Goal: Information Seeking & Learning: Learn about a topic

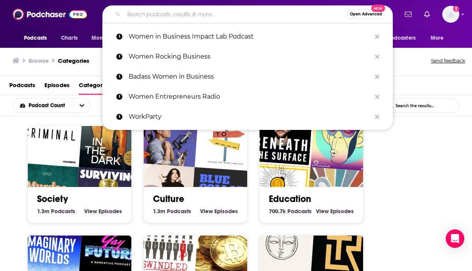
click at [277, 10] on input "Search podcasts, credits, & more..." at bounding box center [235, 14] width 223 height 12
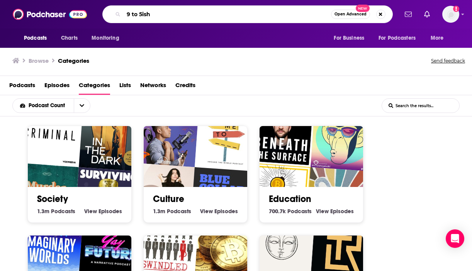
type input "9 to 5ish"
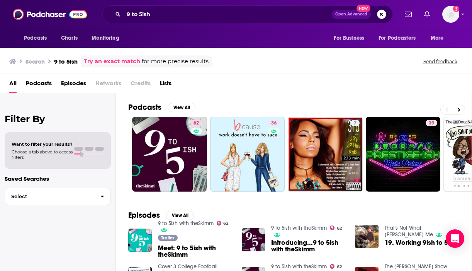
click at [197, 222] on link "9 to 5ish with theSkimm" at bounding box center [186, 223] width 56 height 7
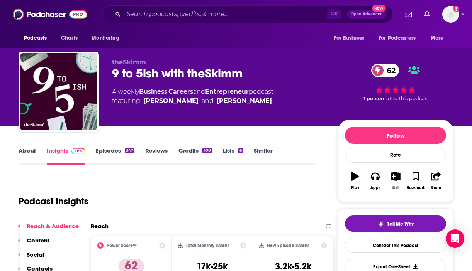
click at [113, 153] on link "Episodes 347" at bounding box center [115, 156] width 39 height 18
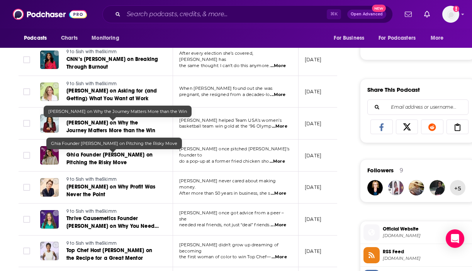
scroll to position [437, 0]
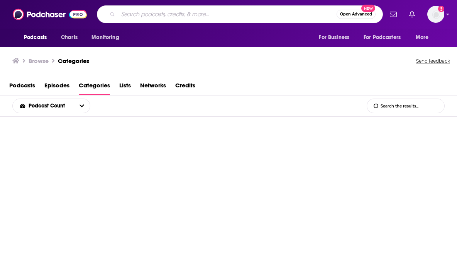
click at [229, 17] on input "Search podcasts, credits, & more..." at bounding box center [227, 14] width 219 height 12
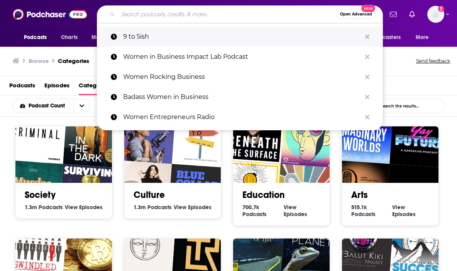
click at [189, 39] on p "9 to 5ish" at bounding box center [242, 37] width 238 height 20
type input "9 to 5ish"
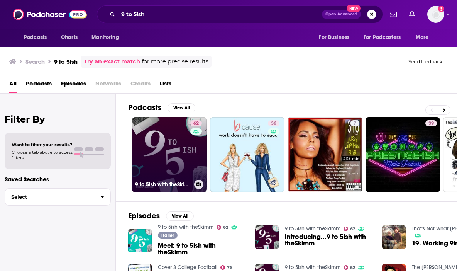
click at [191, 140] on div "62" at bounding box center [197, 149] width 14 height 59
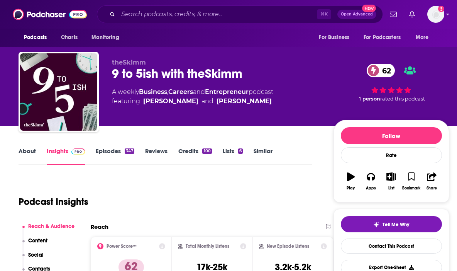
click at [123, 153] on link "Episodes 347" at bounding box center [115, 156] width 39 height 18
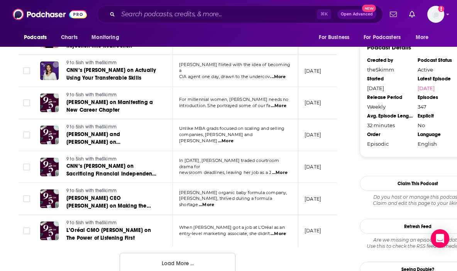
scroll to position [775, 0]
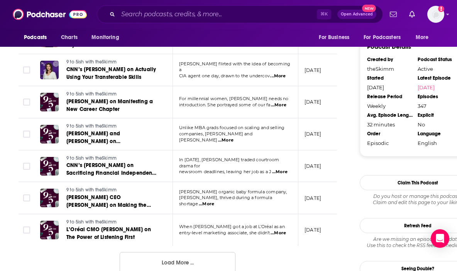
click at [163, 259] on button "Load More ..." at bounding box center [178, 262] width 116 height 21
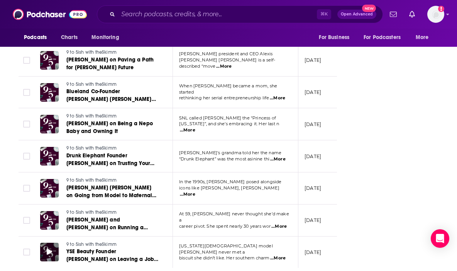
scroll to position [1589, 0]
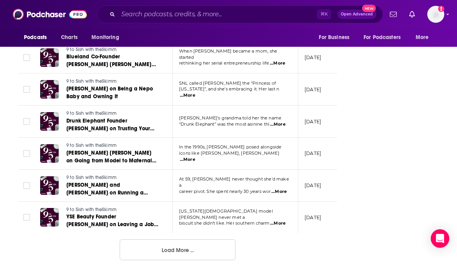
click at [133, 251] on button "Load More ..." at bounding box center [178, 249] width 116 height 21
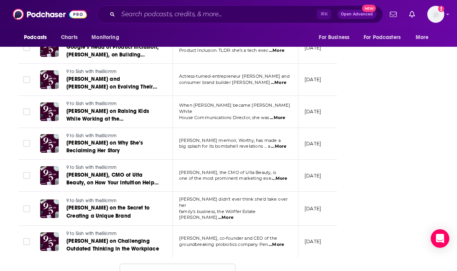
scroll to position [2387, 0]
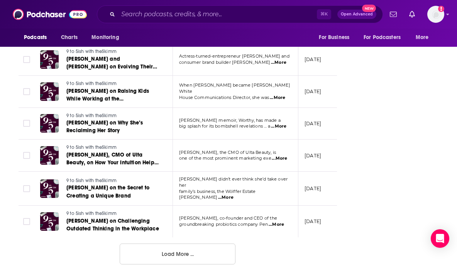
click at [205, 256] on button "Load More ..." at bounding box center [178, 253] width 116 height 21
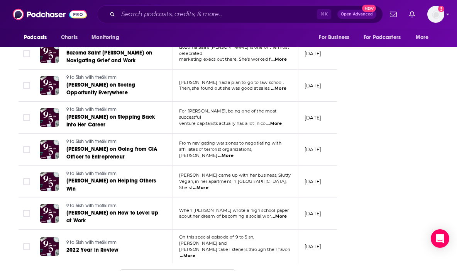
scroll to position [3179, 0]
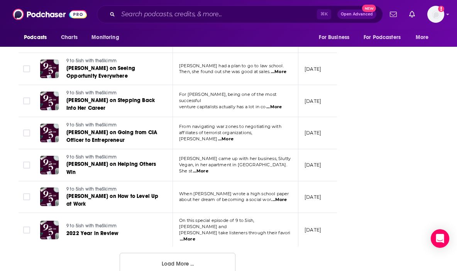
click at [205, 254] on button "Load More ..." at bounding box center [178, 262] width 116 height 21
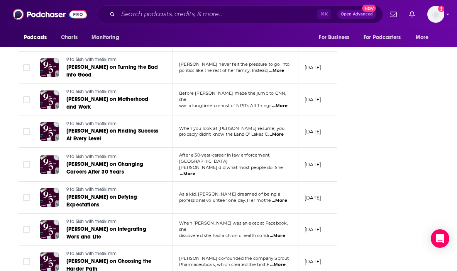
scroll to position [3962, 0]
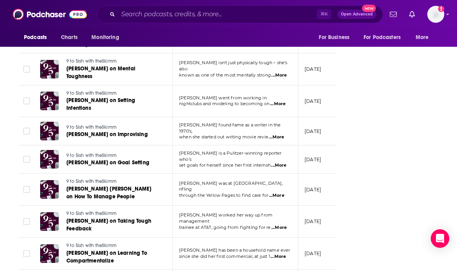
scroll to position [4746, 0]
